Goal: Use online tool/utility: Utilize a website feature to perform a specific function

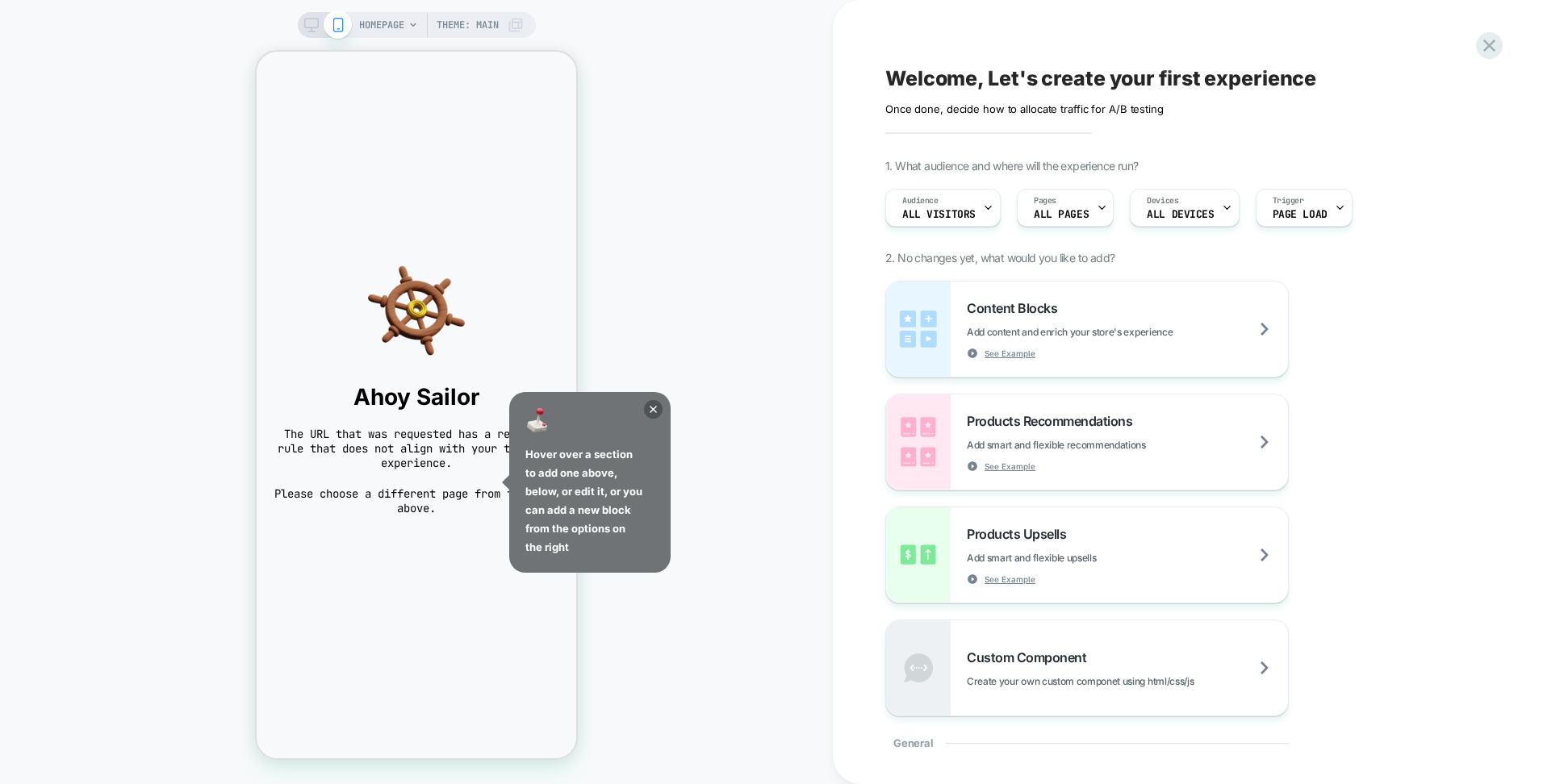
click at [568, 265] on div "Ahoy Sailor The URL that was requested has a redirect rule that does not align …" at bounding box center [416, 389] width 319 height 286
click at [836, 265] on div "HOMEPAGE Theme: MAIN Welcome, Let's create your first experience Click to edit …" at bounding box center [771, 392] width 1543 height 784
drag, startPoint x: 652, startPoint y: 414, endPoint x: 676, endPoint y: 412, distance: 24.1
click at [652, 413] on icon at bounding box center [653, 409] width 19 height 19
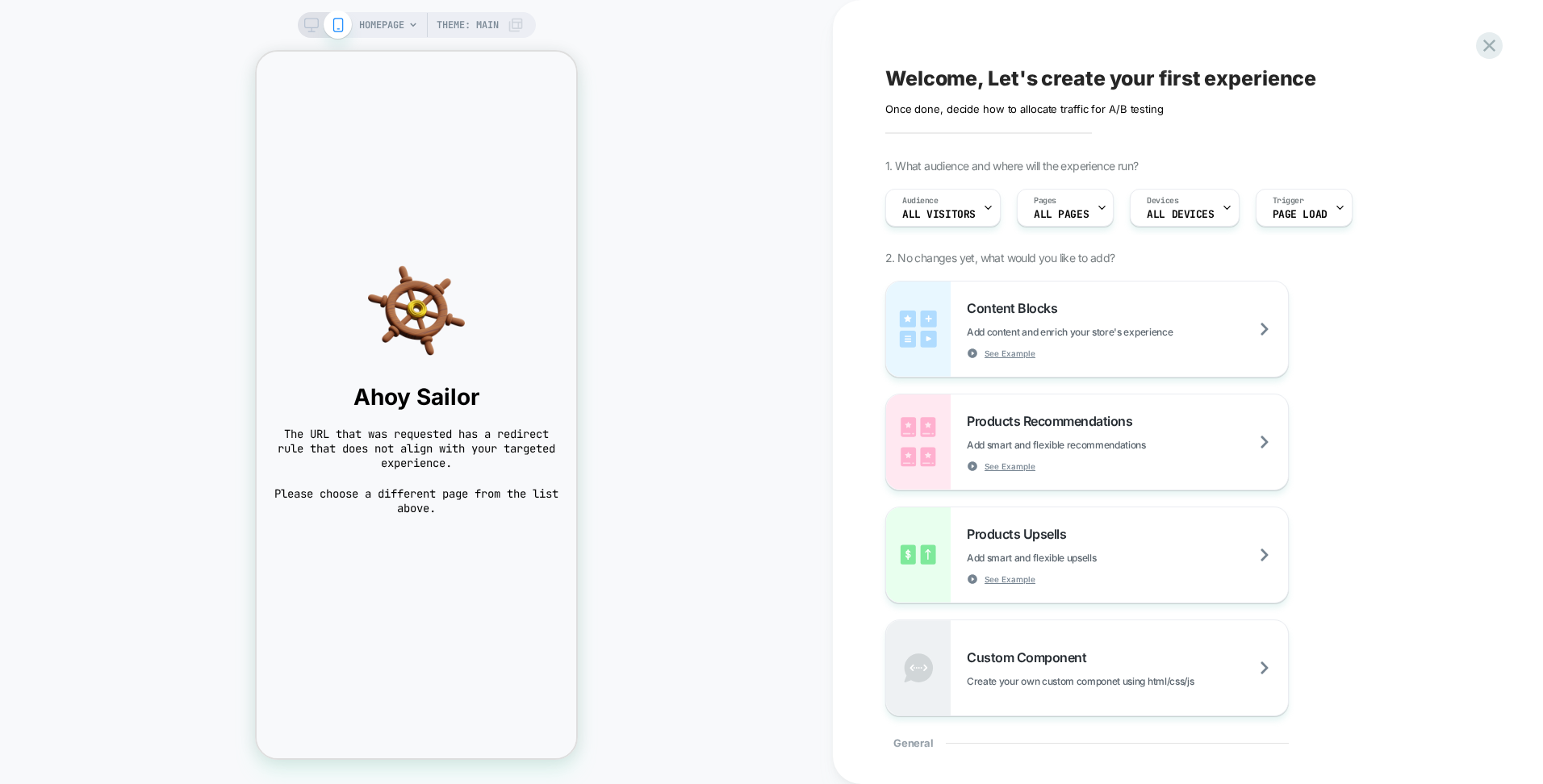
drag, startPoint x: 748, startPoint y: 340, endPoint x: 683, endPoint y: 214, distance: 141.8
click at [747, 339] on div "HOMEPAGE Theme: MAIN" at bounding box center [417, 392] width 833 height 752
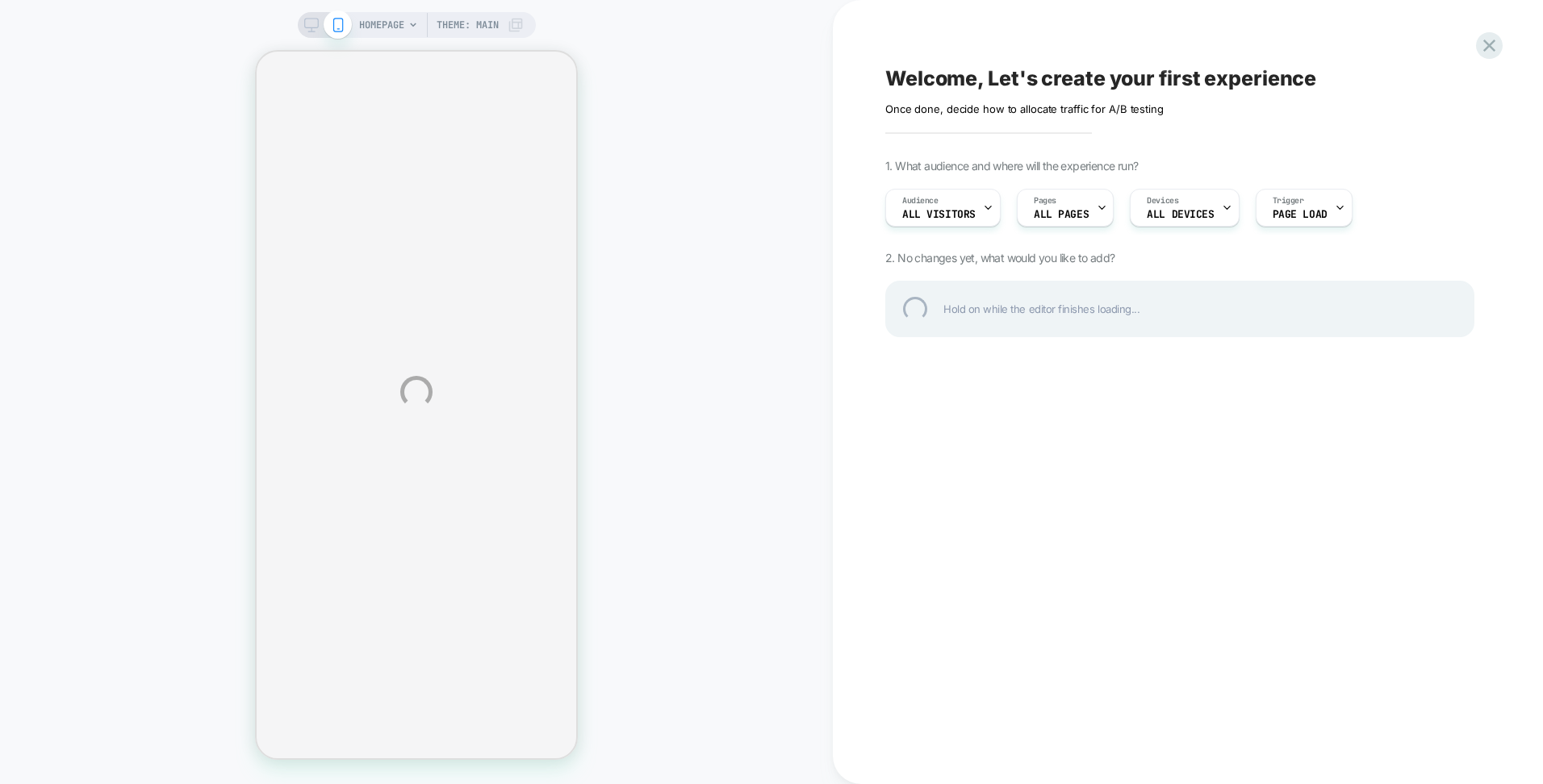
click at [1104, 209] on div "HOMEPAGE Theme: MAIN Welcome, Let's create your first experience Click to edit …" at bounding box center [771, 392] width 1543 height 784
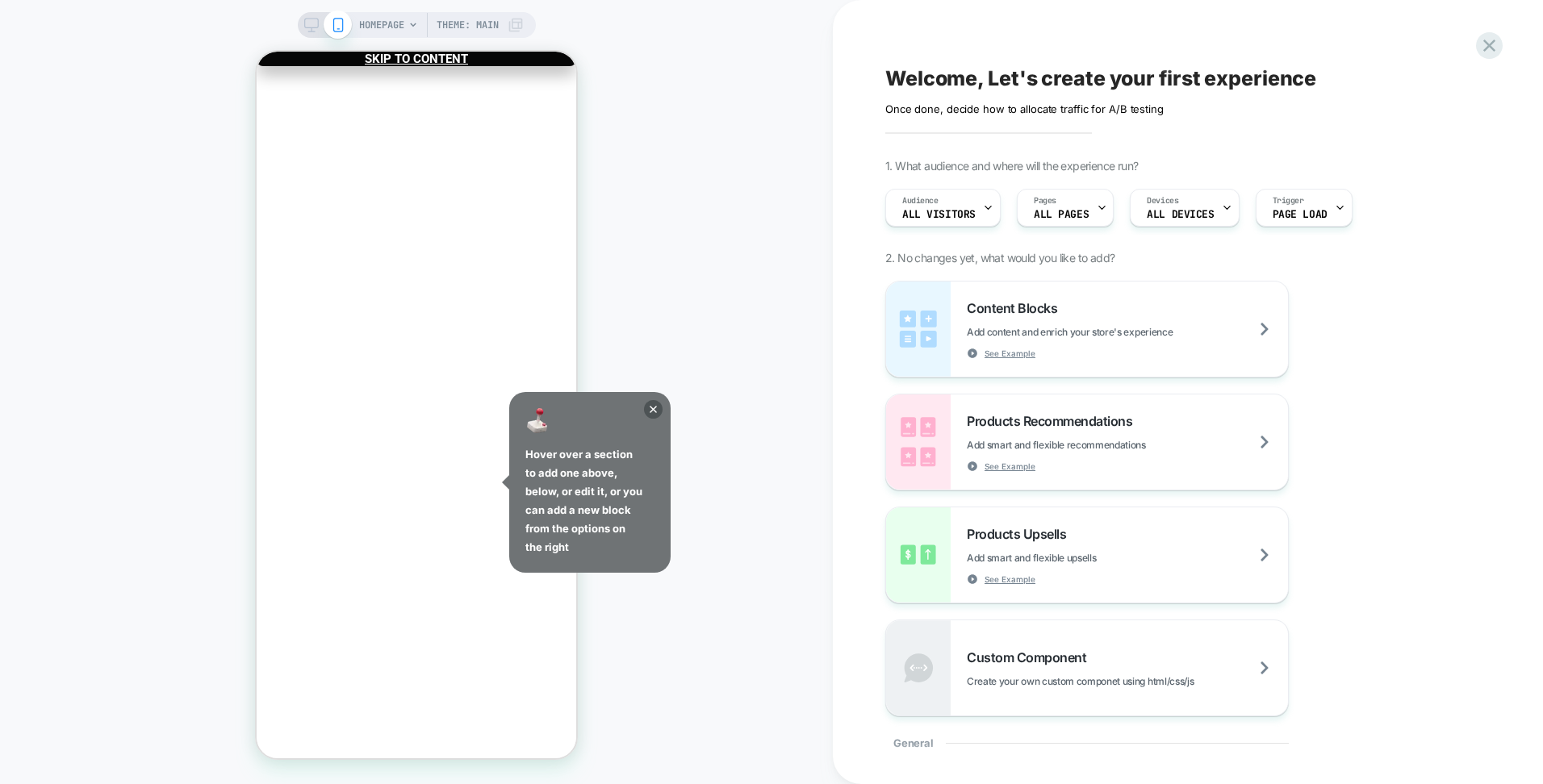
click at [662, 416] on div "Hover over a section to add one above, below, or edit it, or you can add a new …" at bounding box center [590, 482] width 162 height 180
click at [661, 412] on div "Hover over a section to add one above, below, or edit it, or you can add a new …" at bounding box center [590, 482] width 162 height 180
drag, startPoint x: 661, startPoint y: 412, endPoint x: 657, endPoint y: 421, distance: 9.8
click at [656, 412] on icon at bounding box center [653, 409] width 19 height 19
